Goal: Find specific page/section: Find specific page/section

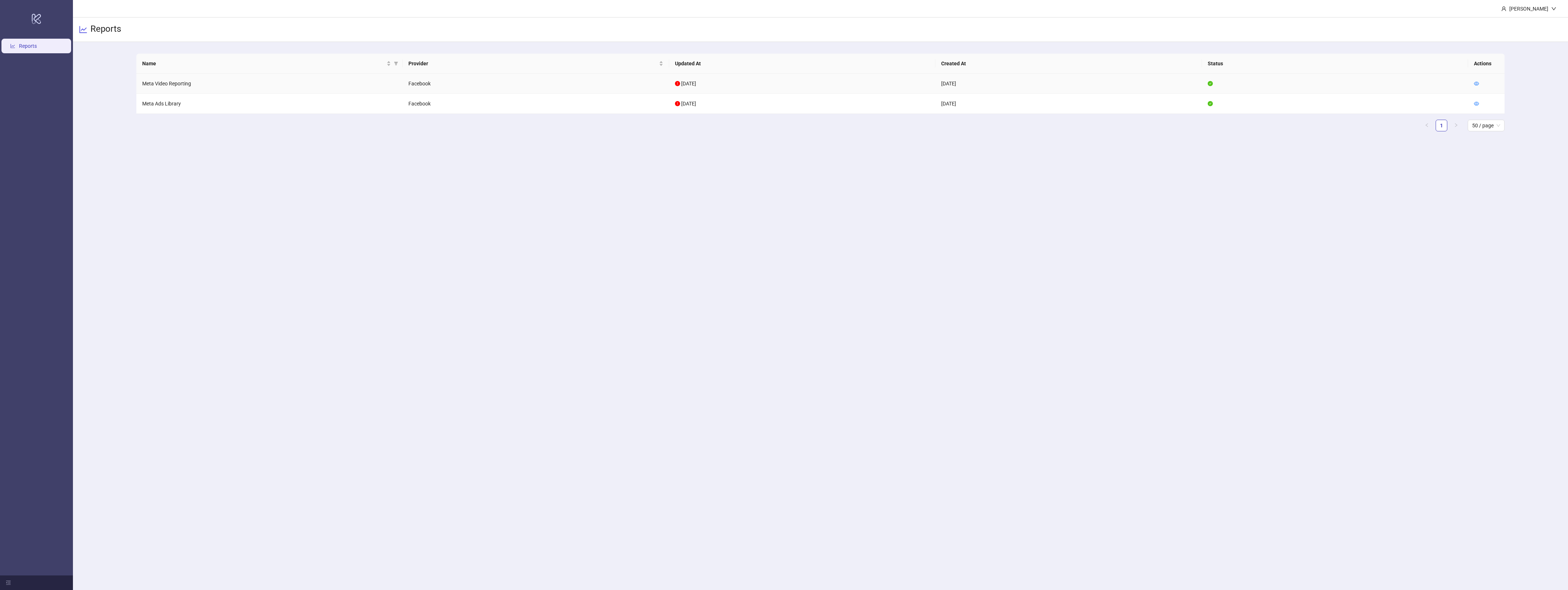
click at [1478, 76] on td at bounding box center [1486, 83] width 37 height 20
click at [1477, 79] on td at bounding box center [1486, 83] width 37 height 20
click at [1477, 82] on icon "eye" at bounding box center [1476, 83] width 5 height 5
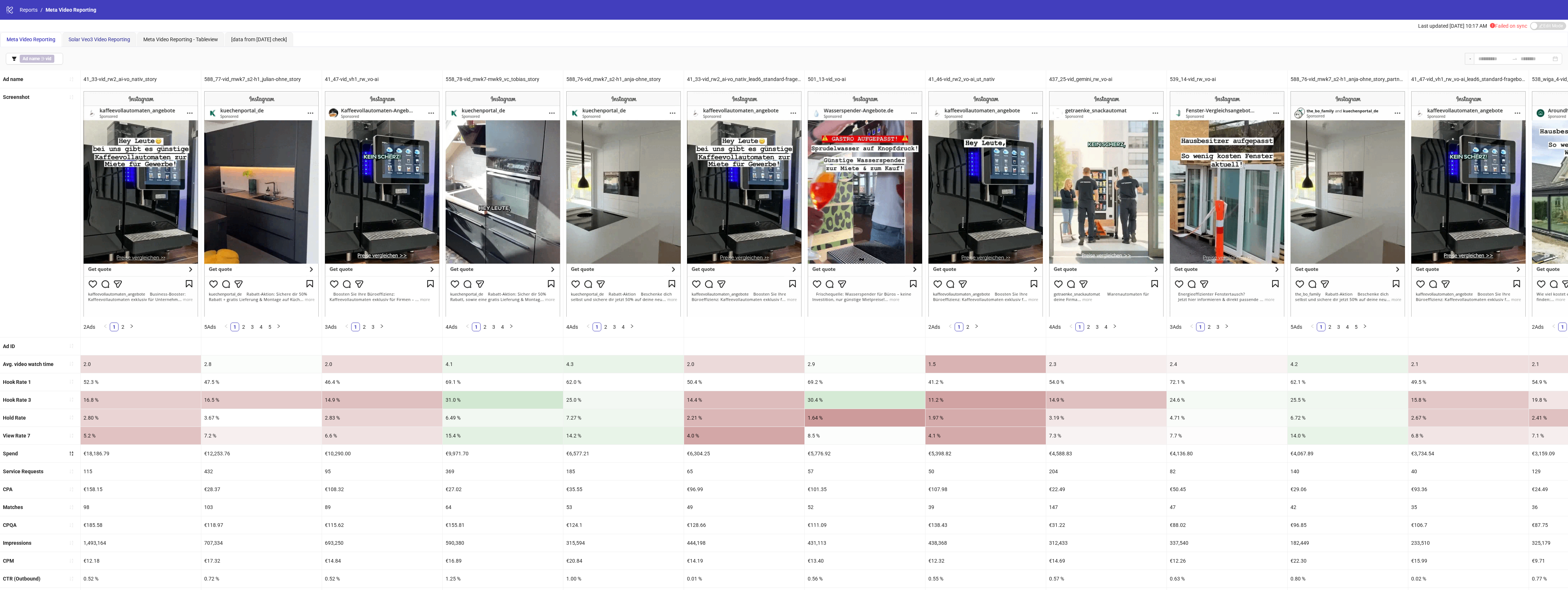
click at [125, 38] on span "Solar Veo3 Video Reporting" at bounding box center [99, 40] width 61 height 6
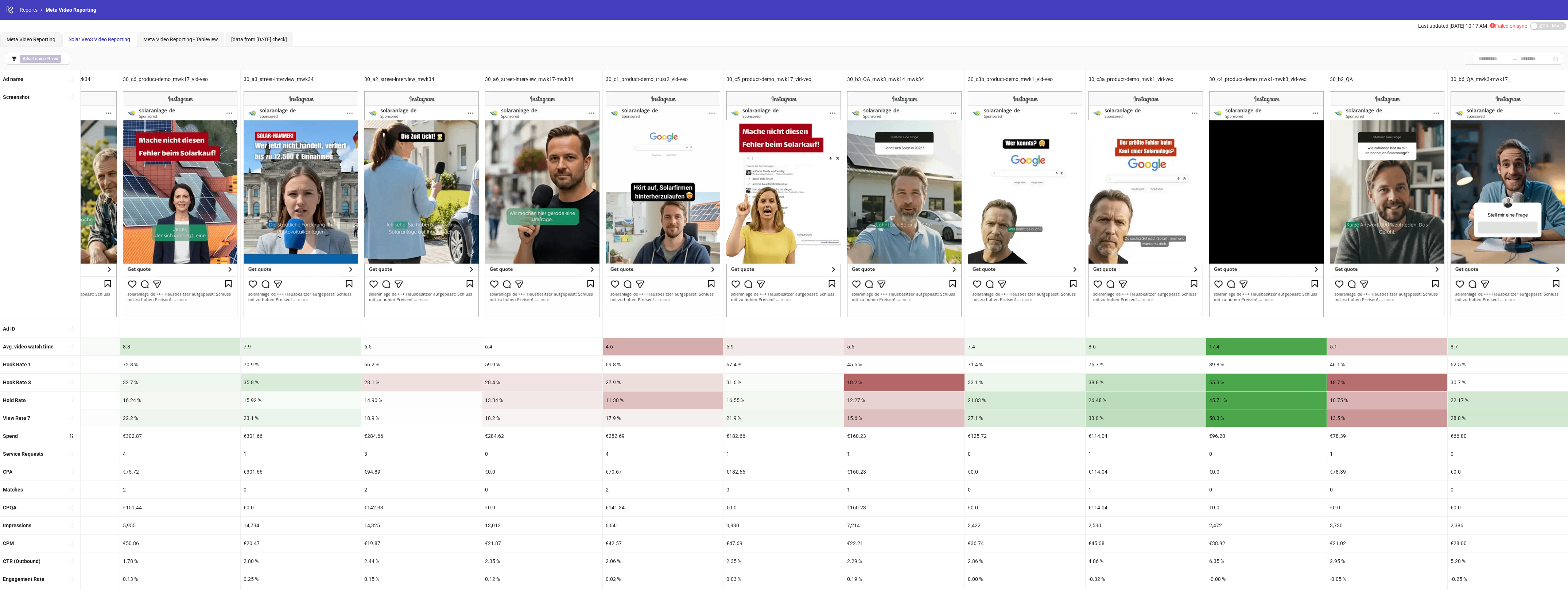
scroll to position [0, 927]
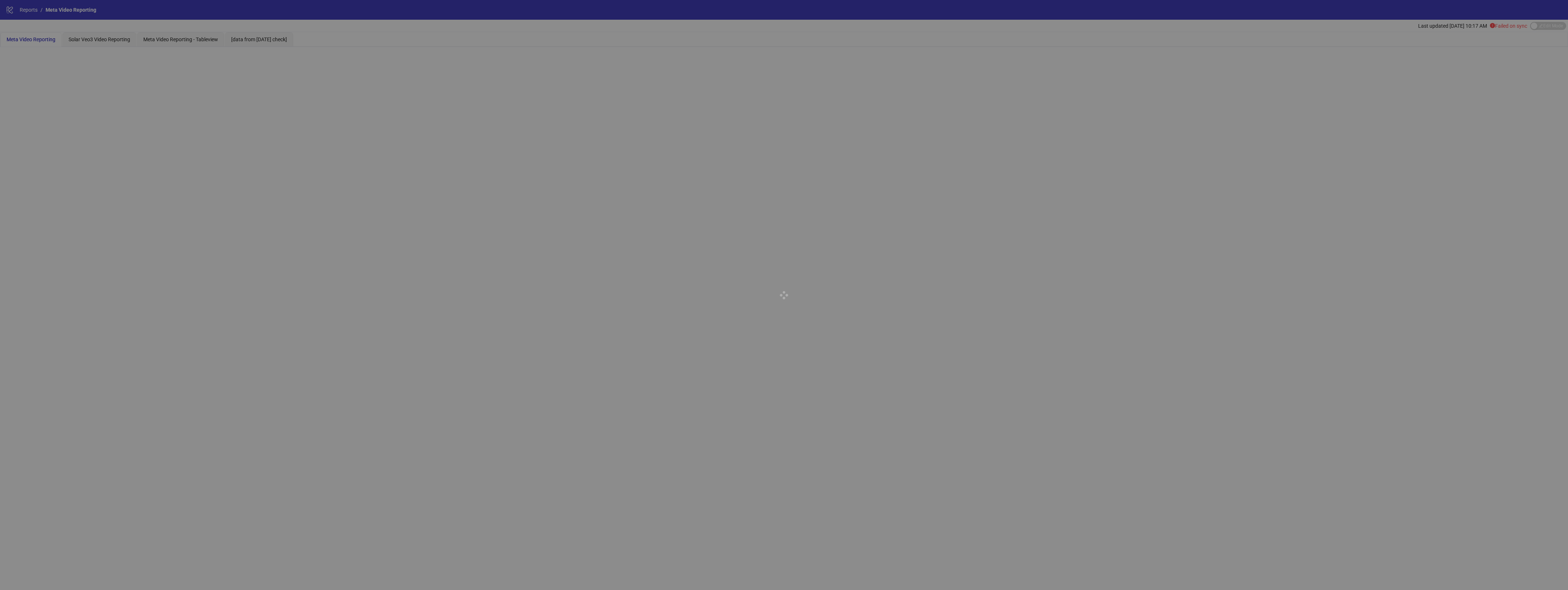
click at [89, 35] on div at bounding box center [784, 295] width 1568 height 590
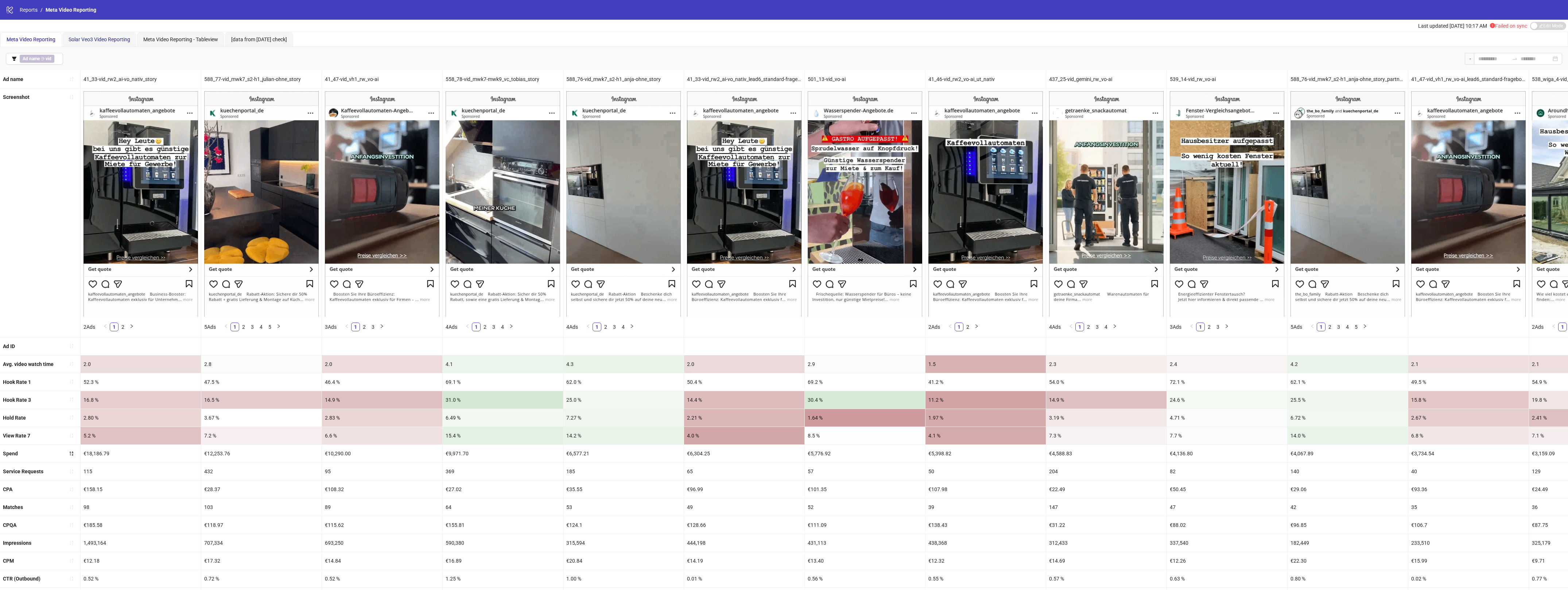
click at [97, 42] on div "Solar Veo3 Video Reporting" at bounding box center [99, 39] width 61 height 8
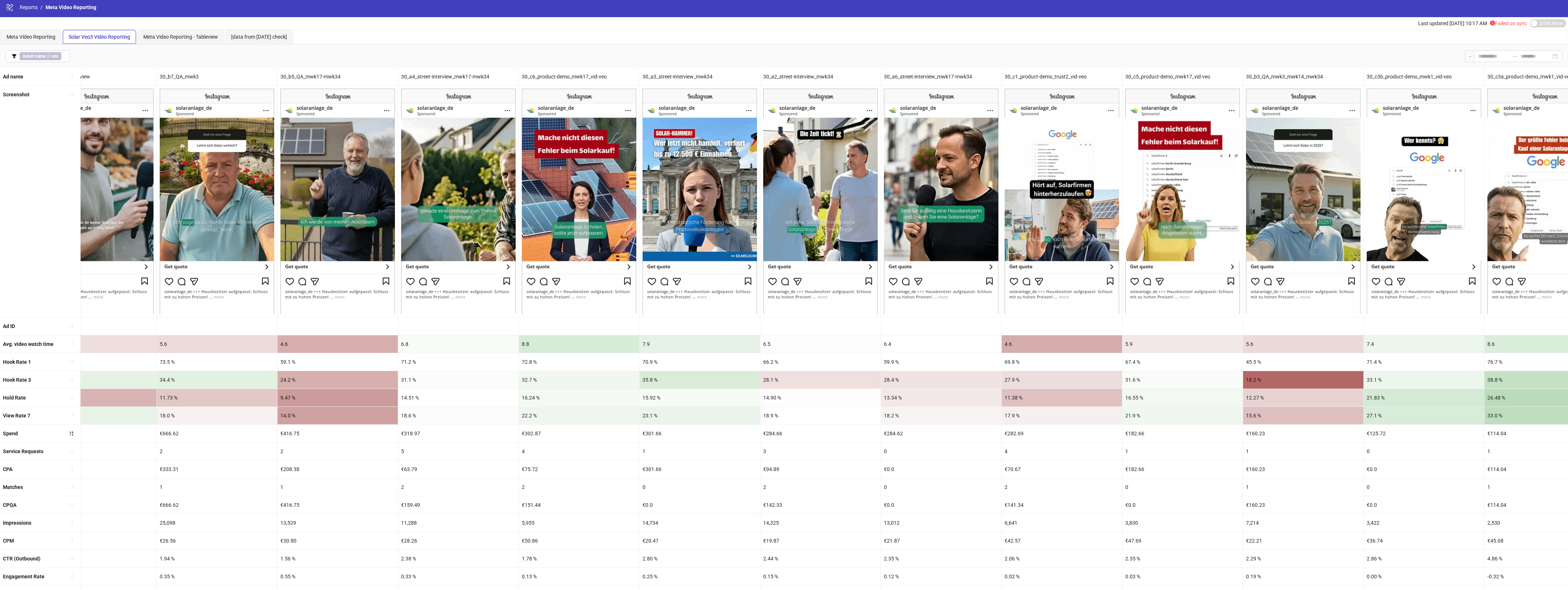
scroll to position [0, 516]
